Goal: Task Accomplishment & Management: Complete application form

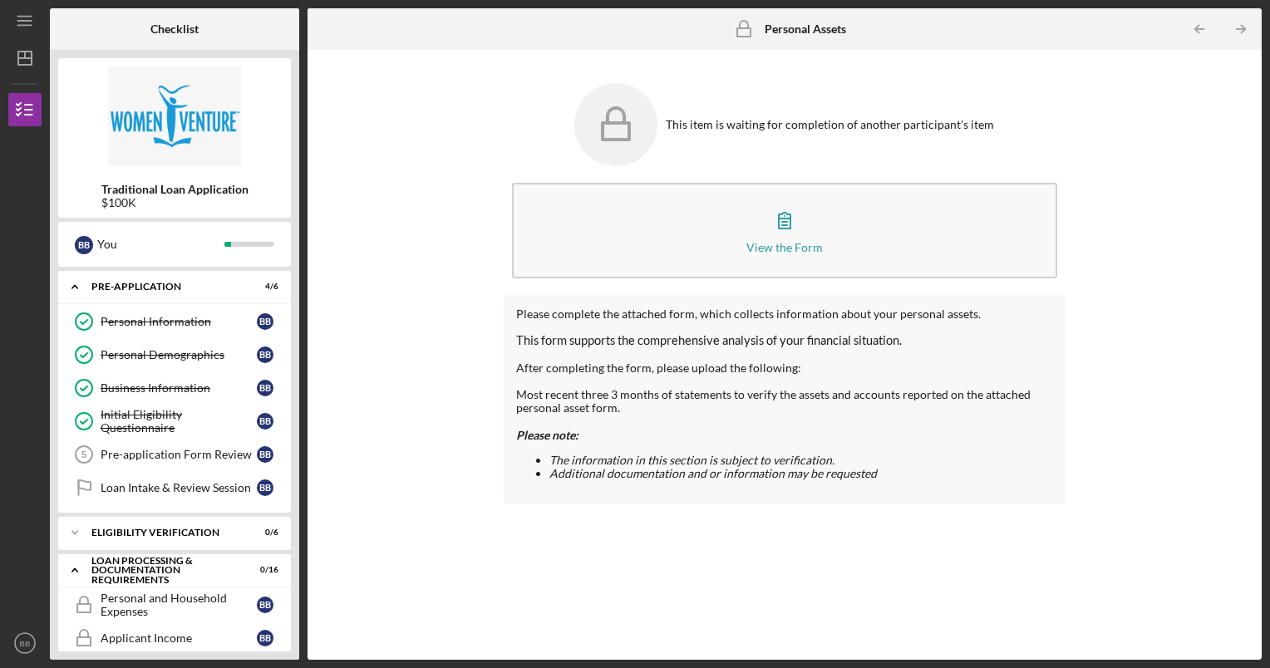
scroll to position [469, 0]
click at [182, 457] on div "Pre-application Form Review" at bounding box center [179, 454] width 156 height 13
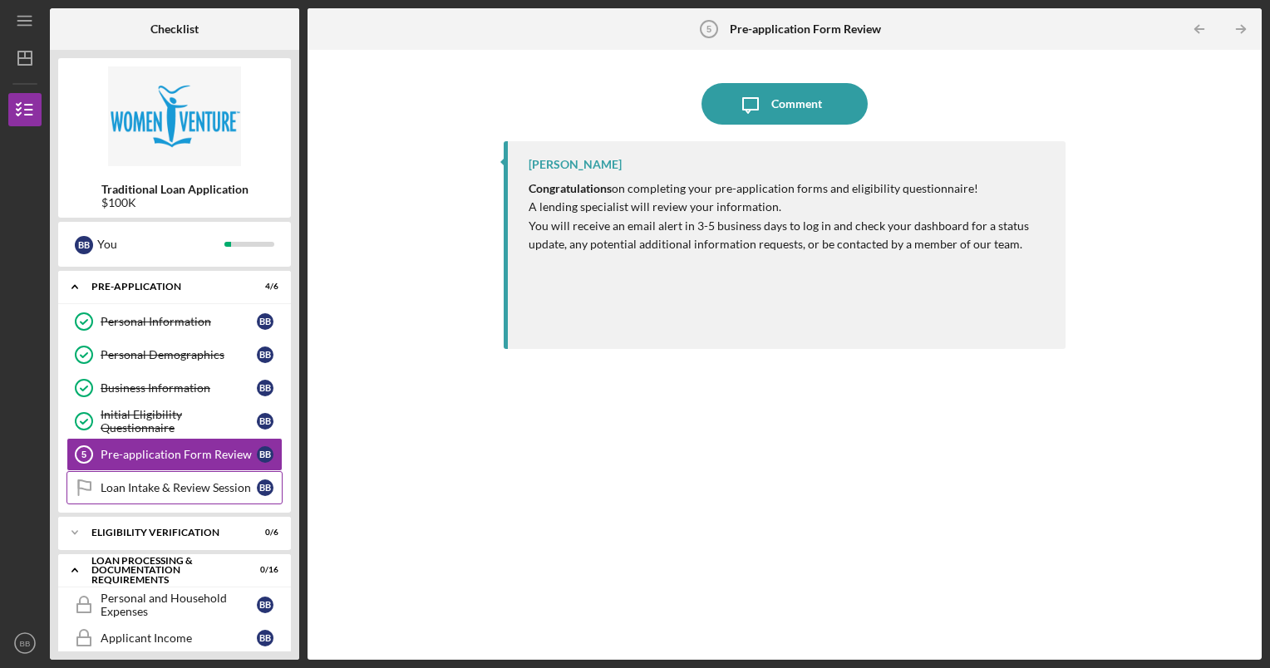
click at [156, 482] on div "Loan Intake & Review Session" at bounding box center [179, 487] width 156 height 13
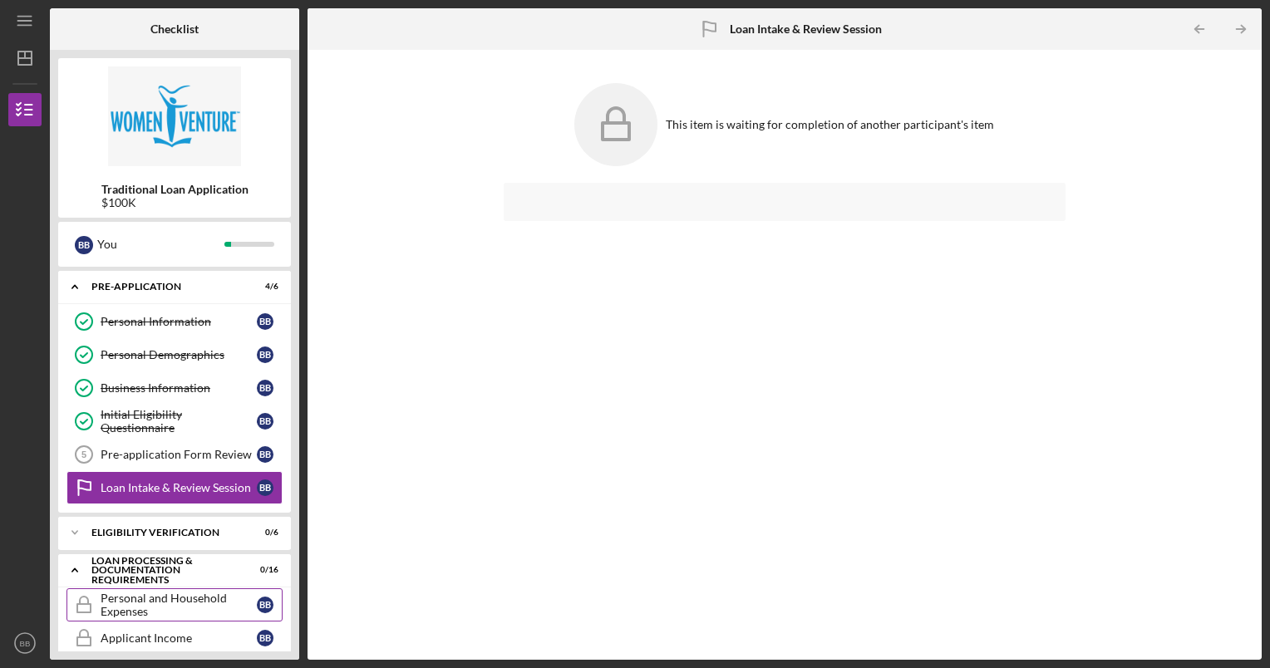
click at [167, 596] on div "Personal and Household Expenses" at bounding box center [179, 605] width 156 height 27
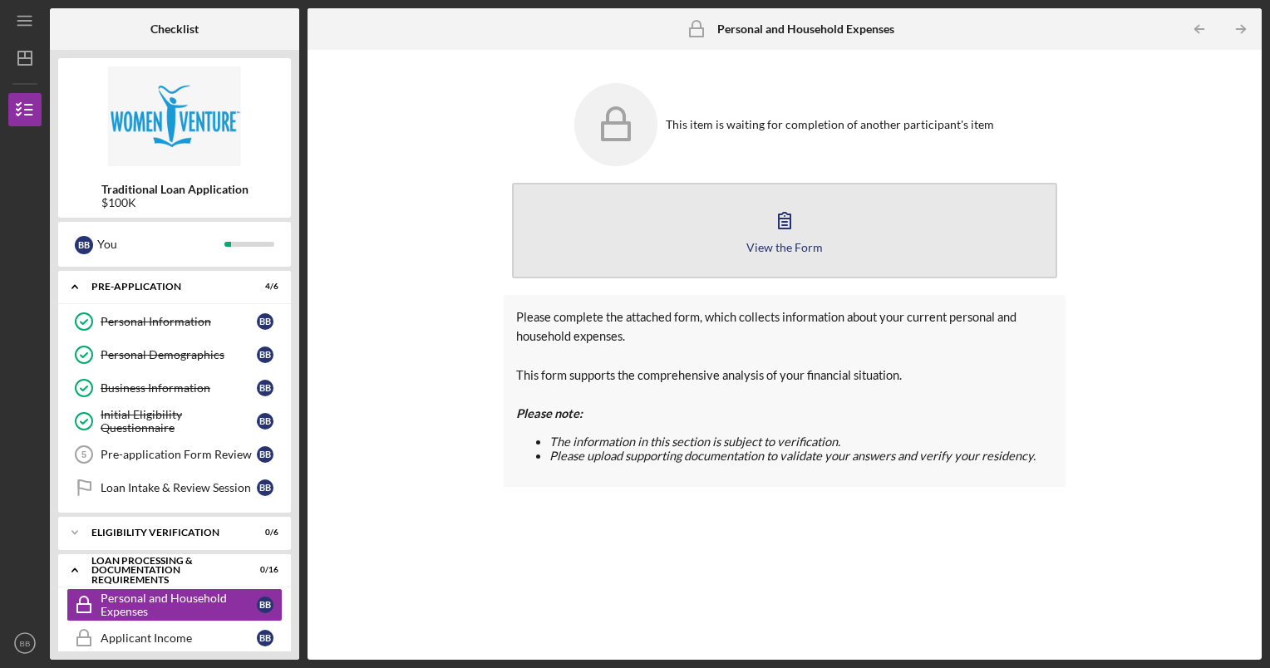
click at [612, 243] on button "View the Form Form" at bounding box center [785, 231] width 546 height 96
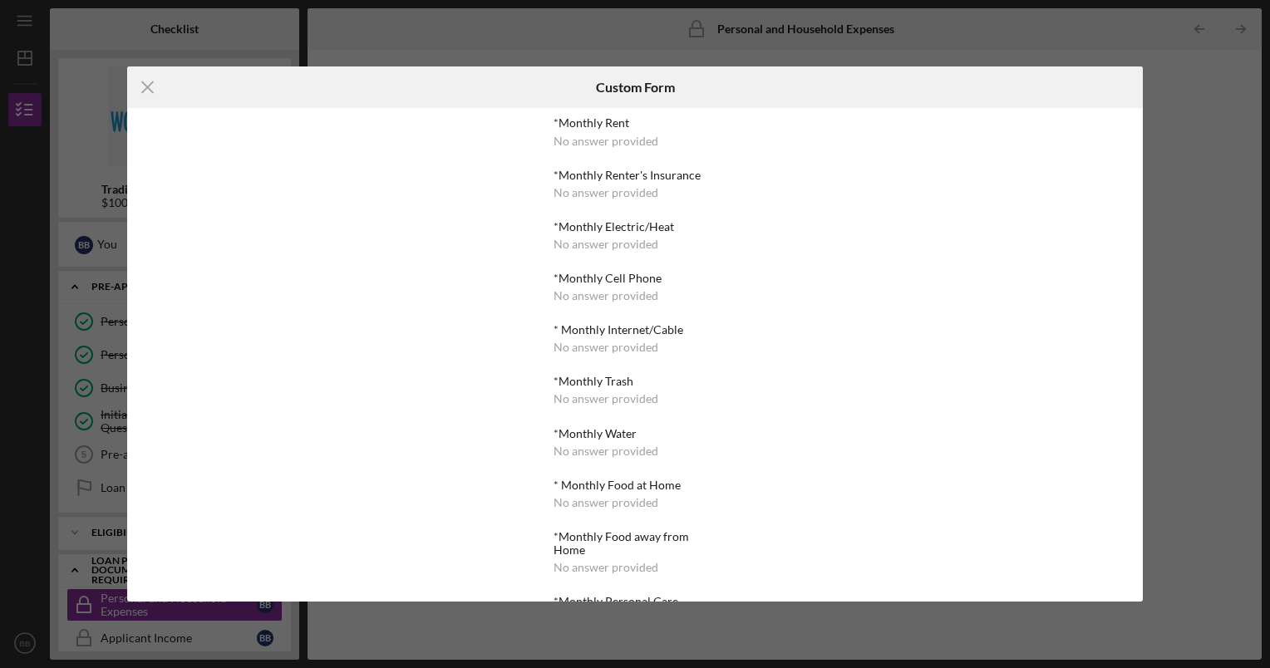
click at [632, 276] on div "*Monthly Cell Phone" at bounding box center [634, 278] width 162 height 13
drag, startPoint x: 632, startPoint y: 276, endPoint x: 602, endPoint y: 147, distance: 132.0
click at [602, 147] on div "*Monthly Rent No answer provided *Monthly Renter's Insurance No answer provided…" at bounding box center [634, 649] width 162 height 1066
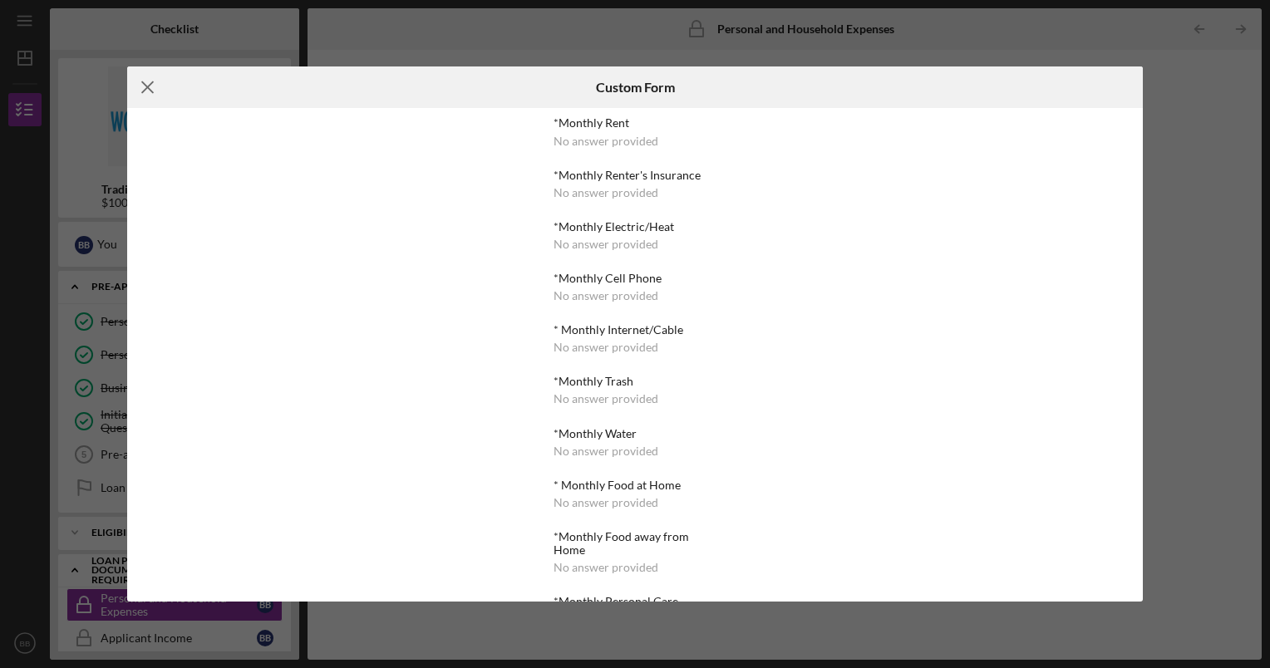
click at [155, 96] on icon "Icon/Menu Close" at bounding box center [148, 87] width 42 height 42
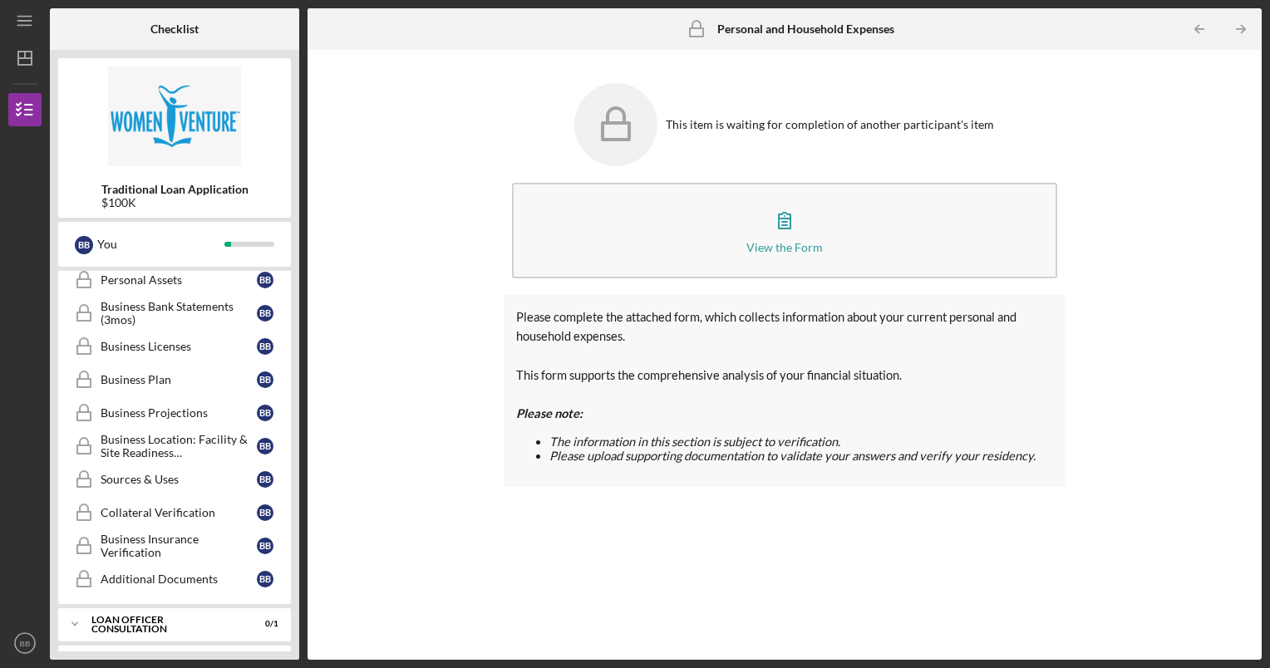
scroll to position [552, 0]
